Goal: Find specific fact: Locate item on page

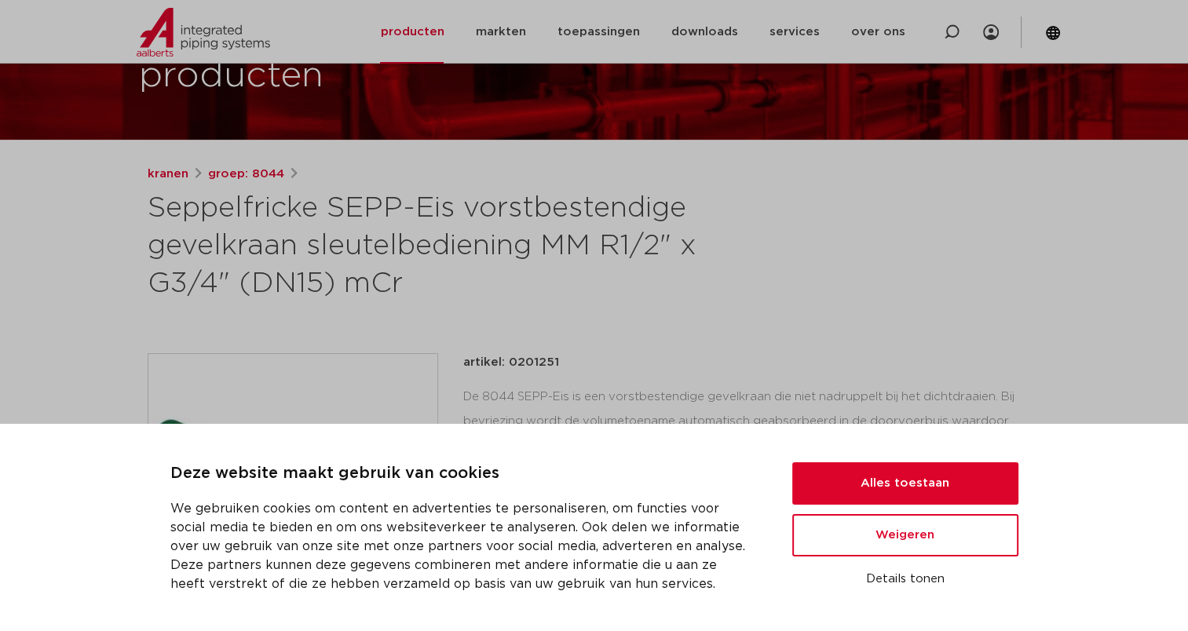
scroll to position [157, 0]
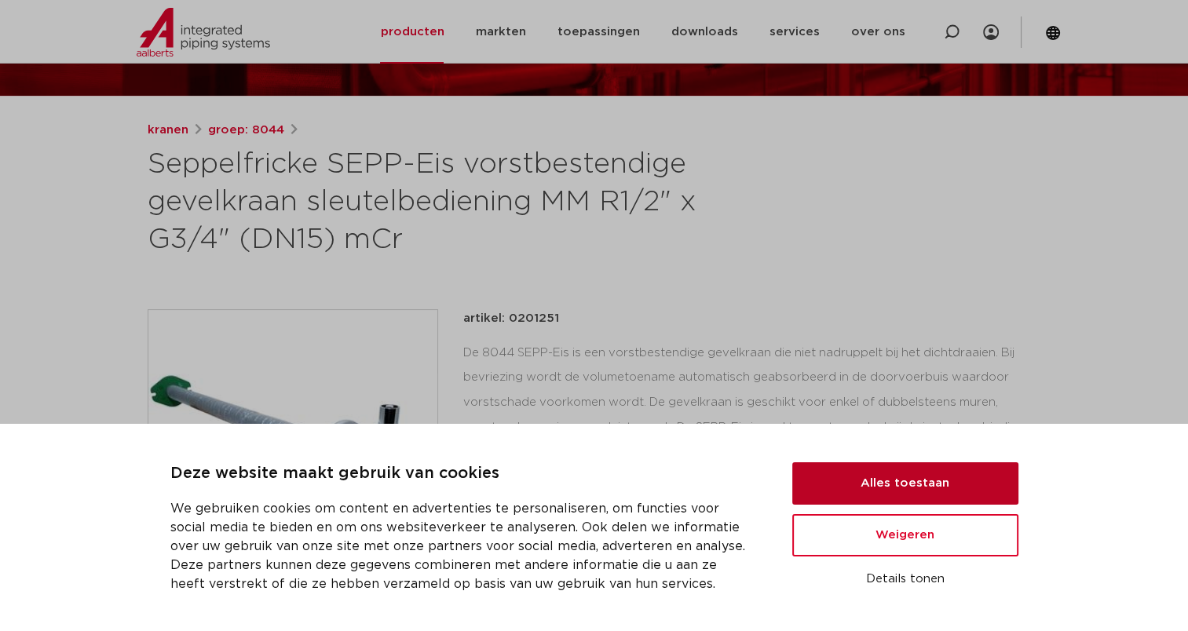
click at [857, 488] on button "Alles toestaan" at bounding box center [905, 483] width 226 height 42
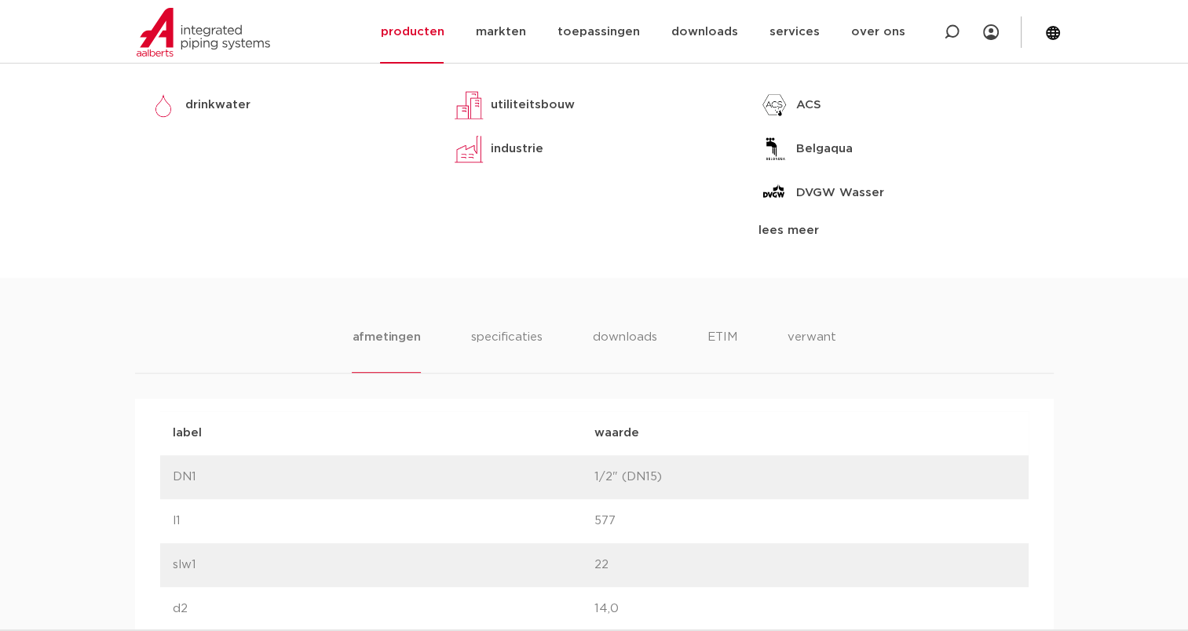
scroll to position [785, 0]
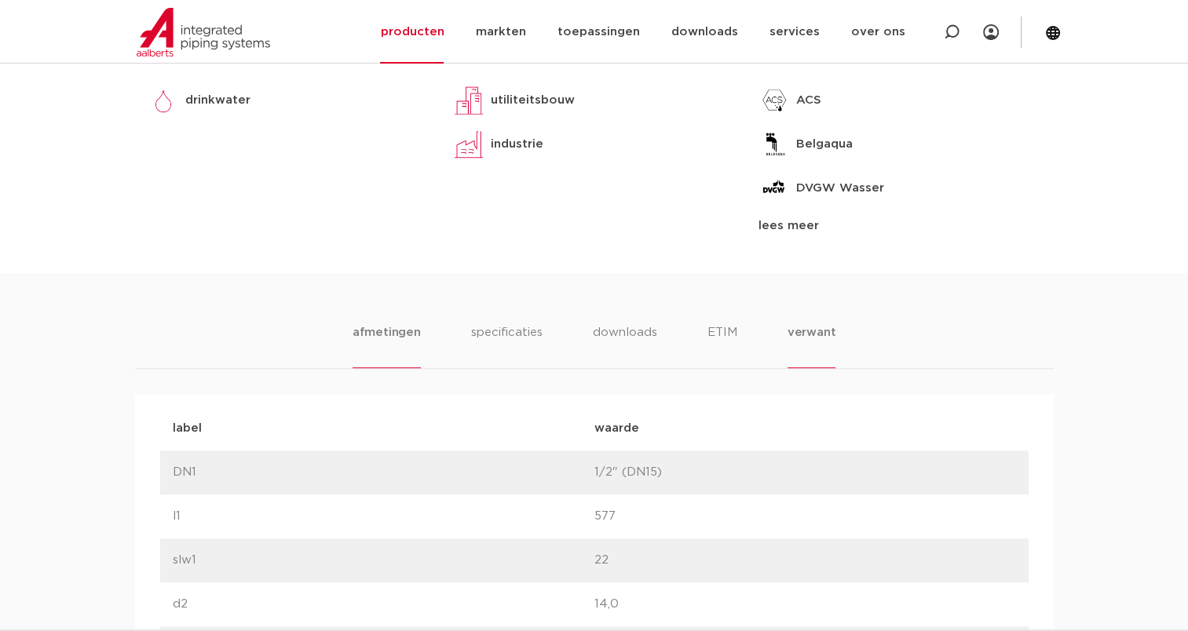
click at [802, 334] on li "verwant" at bounding box center [811, 345] width 49 height 45
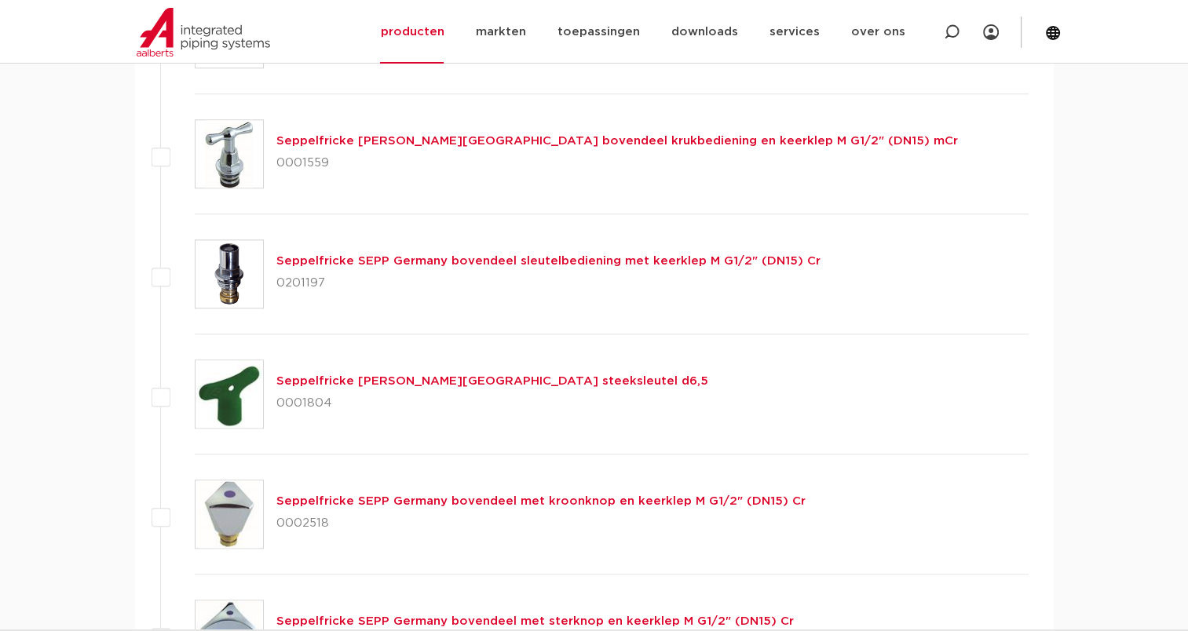
scroll to position [1727, 0]
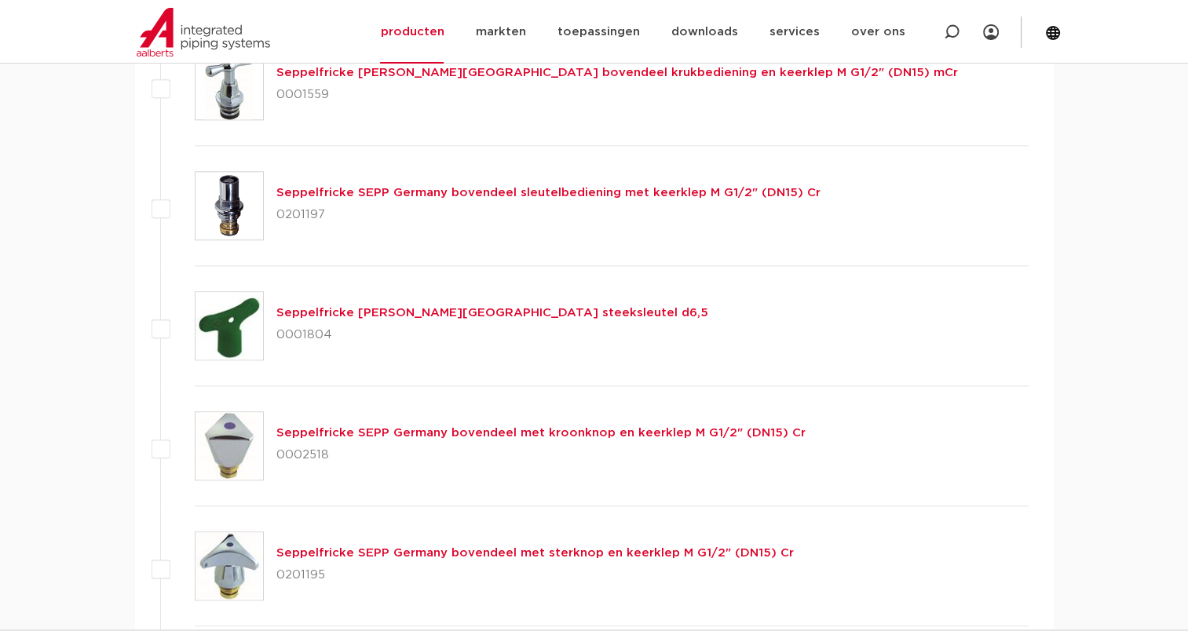
drag, startPoint x: 336, startPoint y: 331, endPoint x: 279, endPoint y: 342, distance: 58.5
click at [279, 342] on p "0001804" at bounding box center [492, 335] width 432 height 25
copy p "0001804"
